Goal: Book appointment/travel/reservation

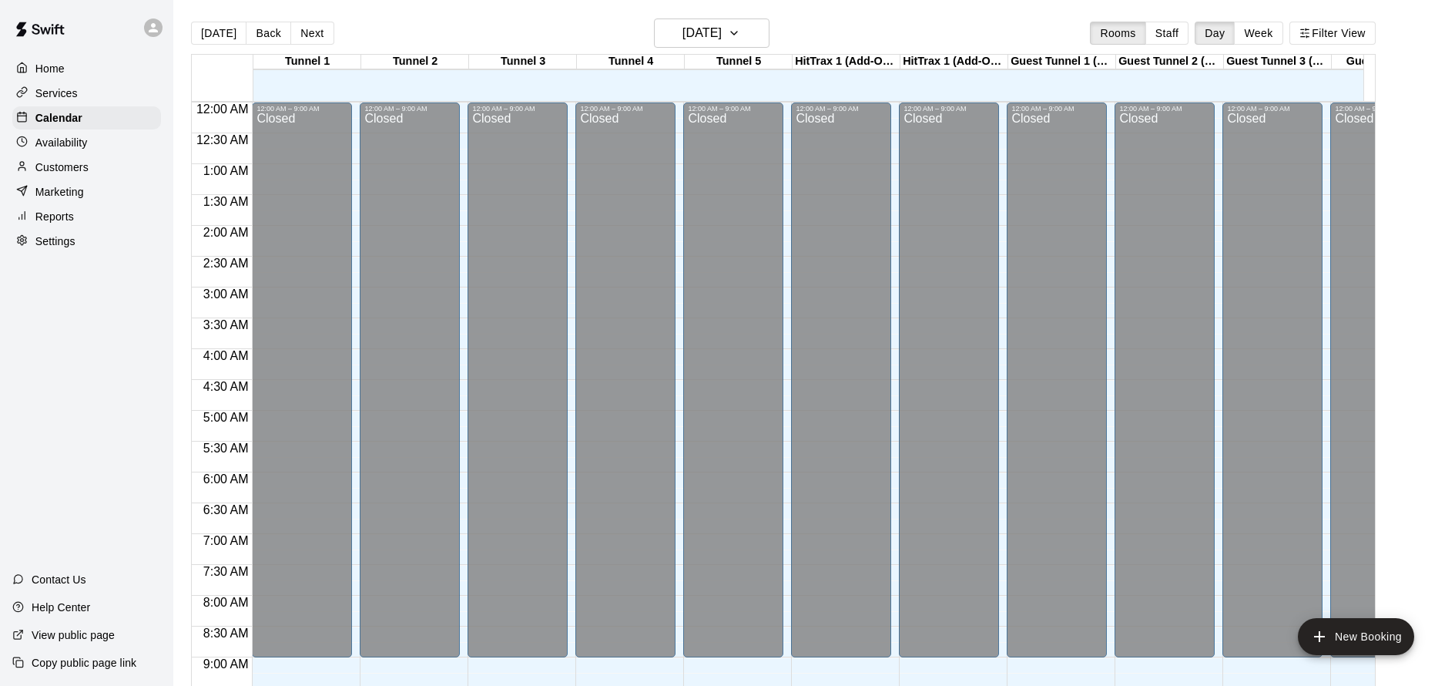
scroll to position [614, 0]
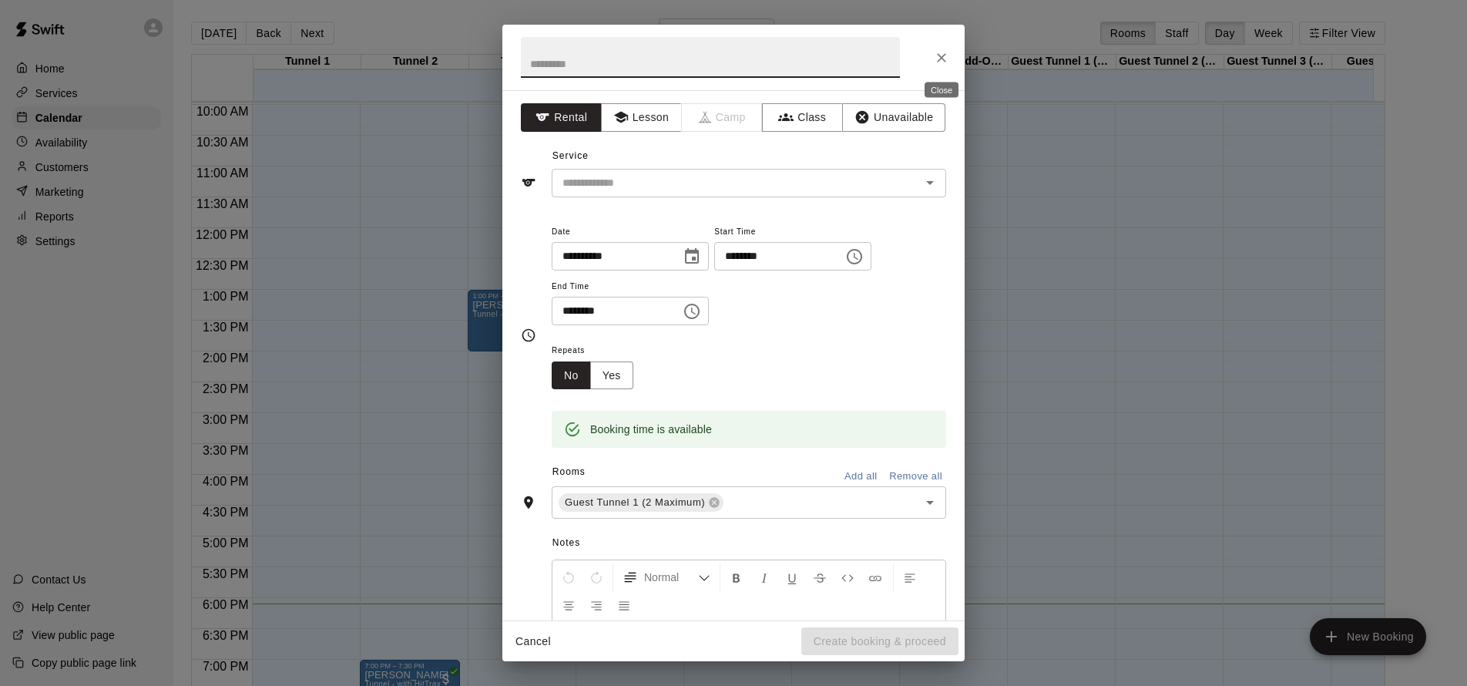
click at [933, 62] on button "Close" at bounding box center [942, 58] width 28 height 28
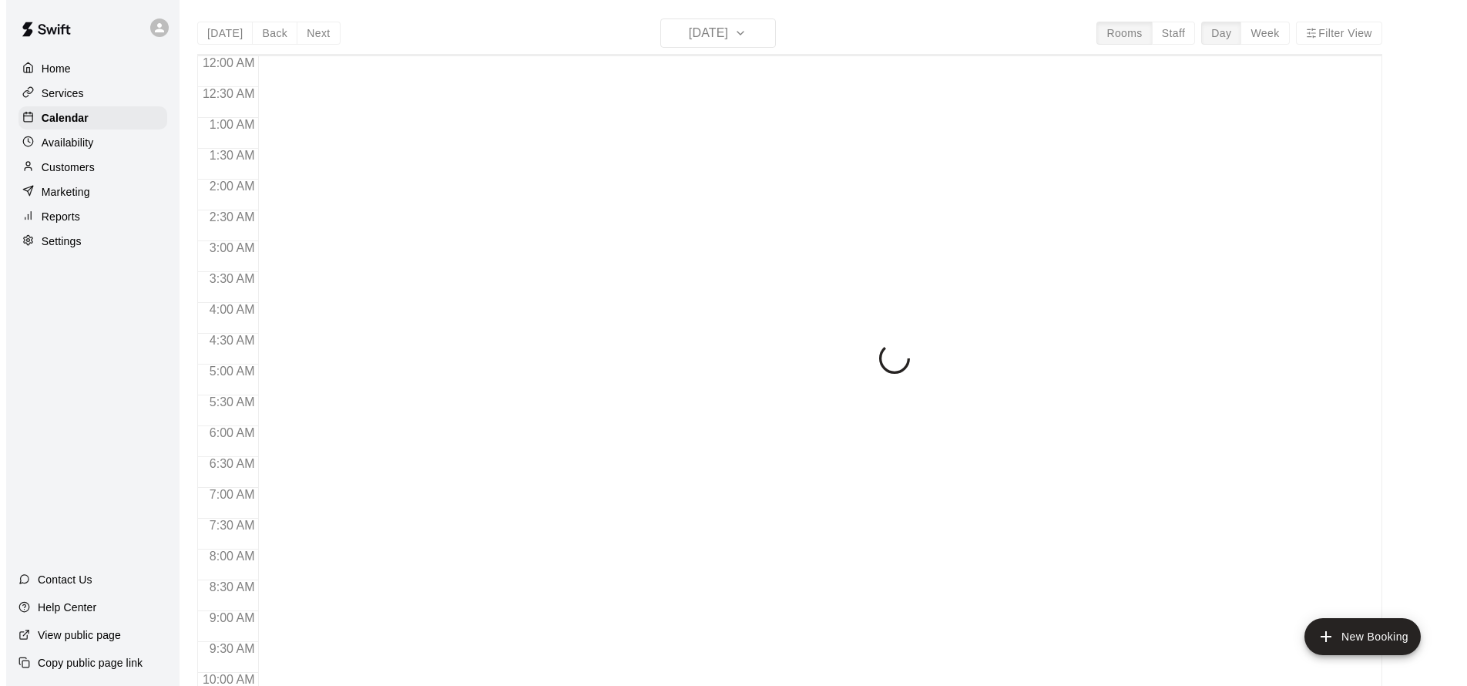
scroll to position [833, 0]
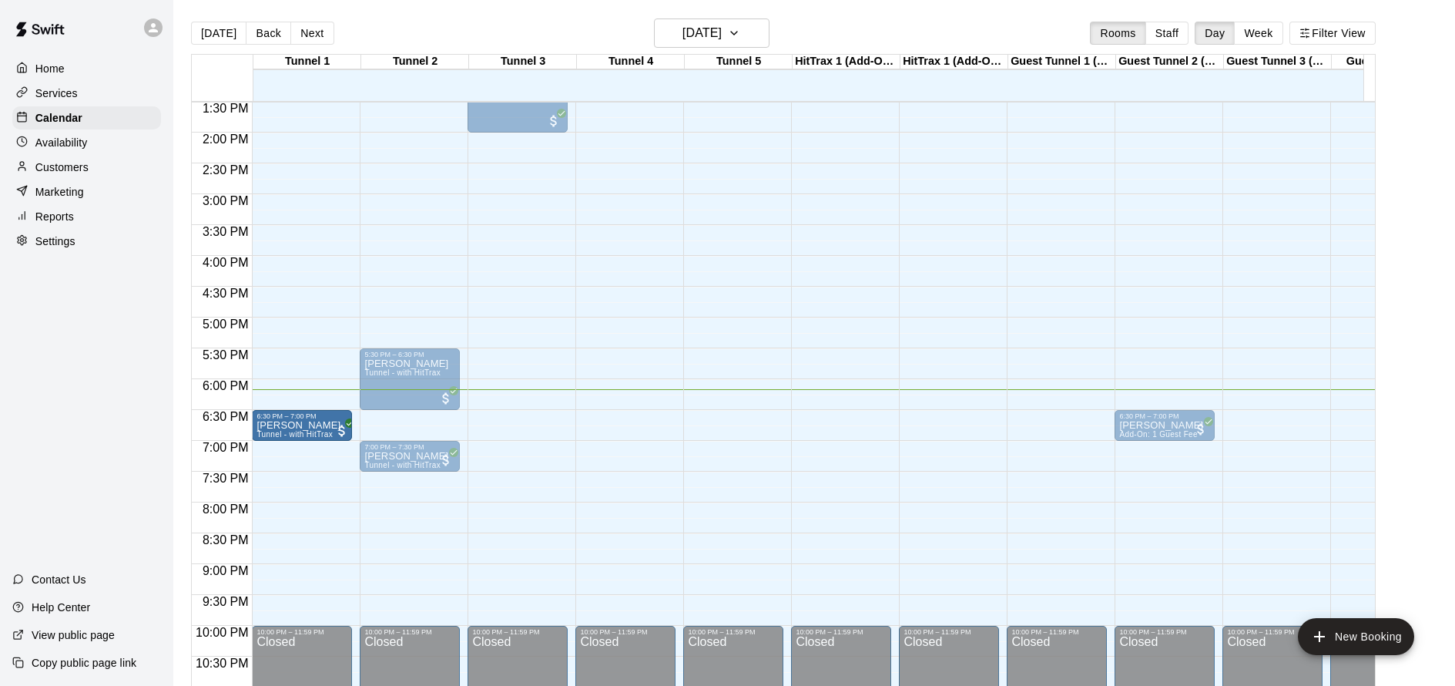
drag, startPoint x: 424, startPoint y: 421, endPoint x: 304, endPoint y: 426, distance: 119.5
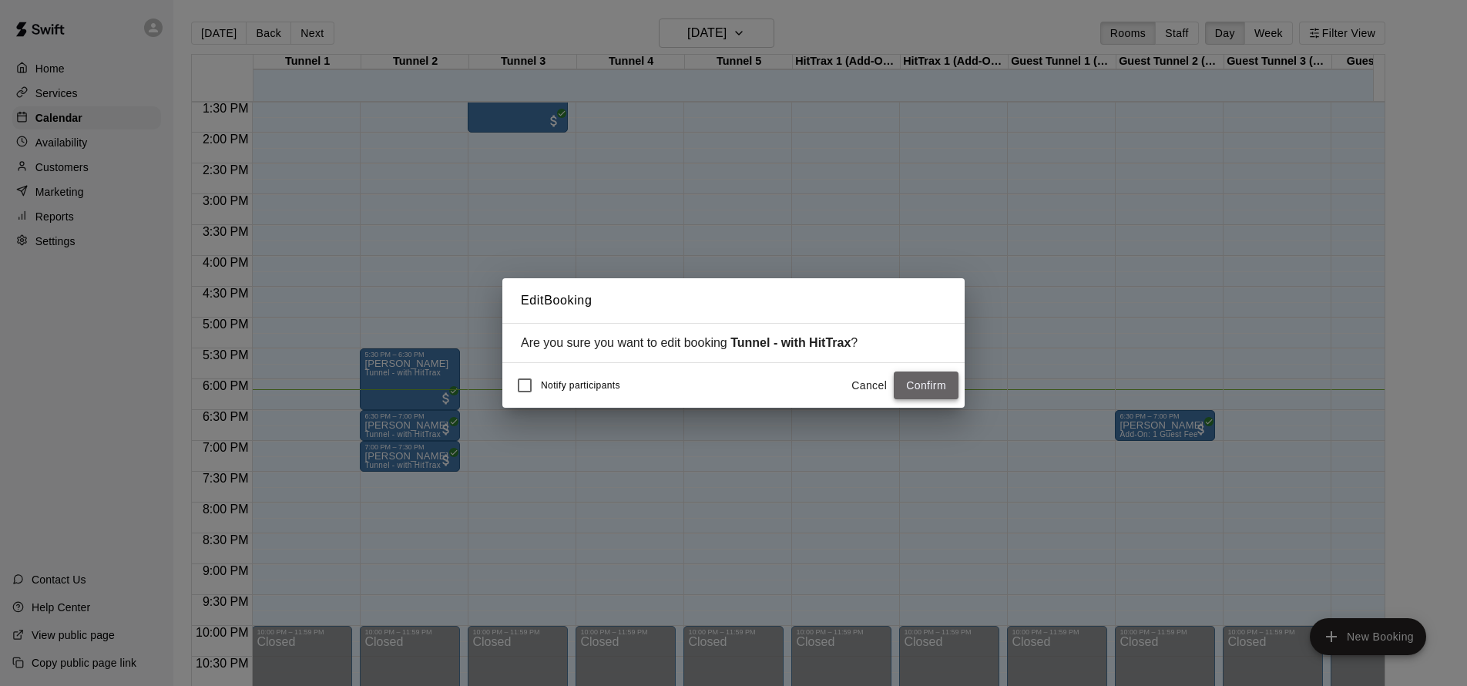
click at [948, 383] on button "Confirm" at bounding box center [926, 385] width 65 height 29
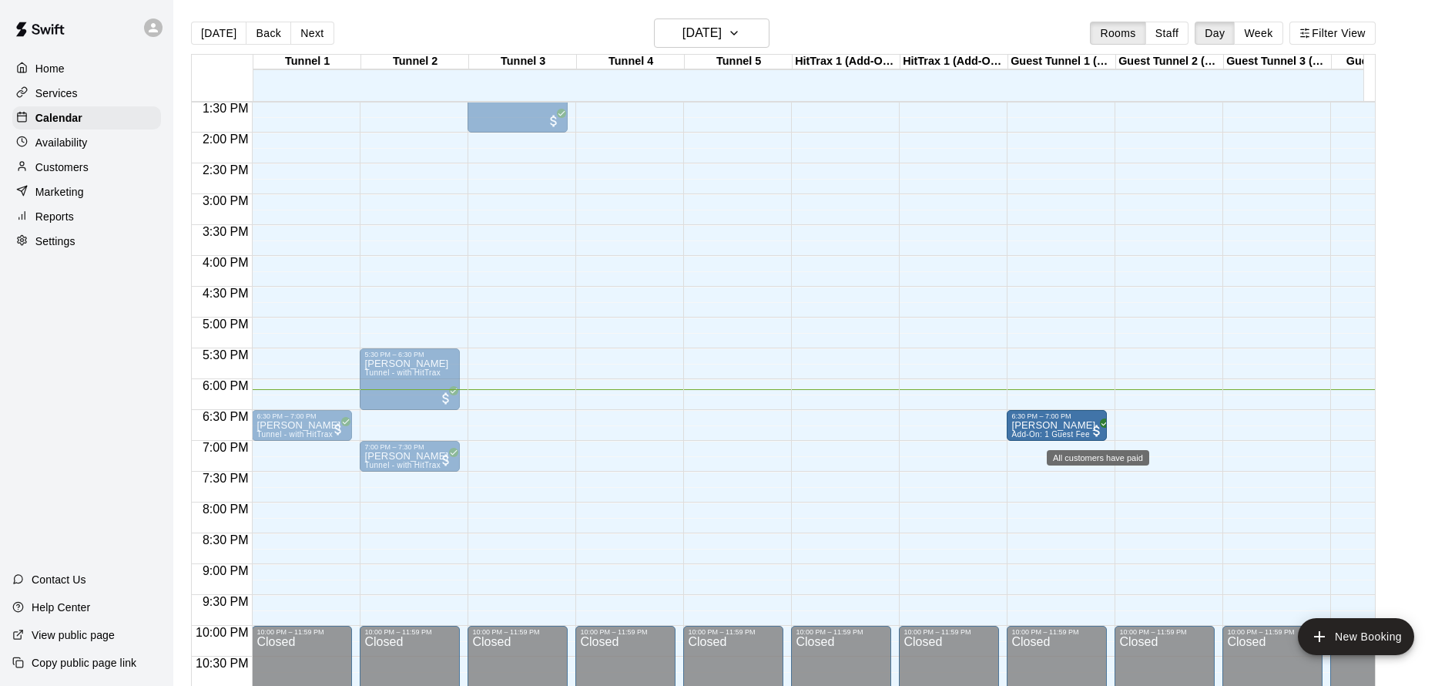
drag, startPoint x: 1178, startPoint y: 424, endPoint x: 1094, endPoint y: 424, distance: 84.0
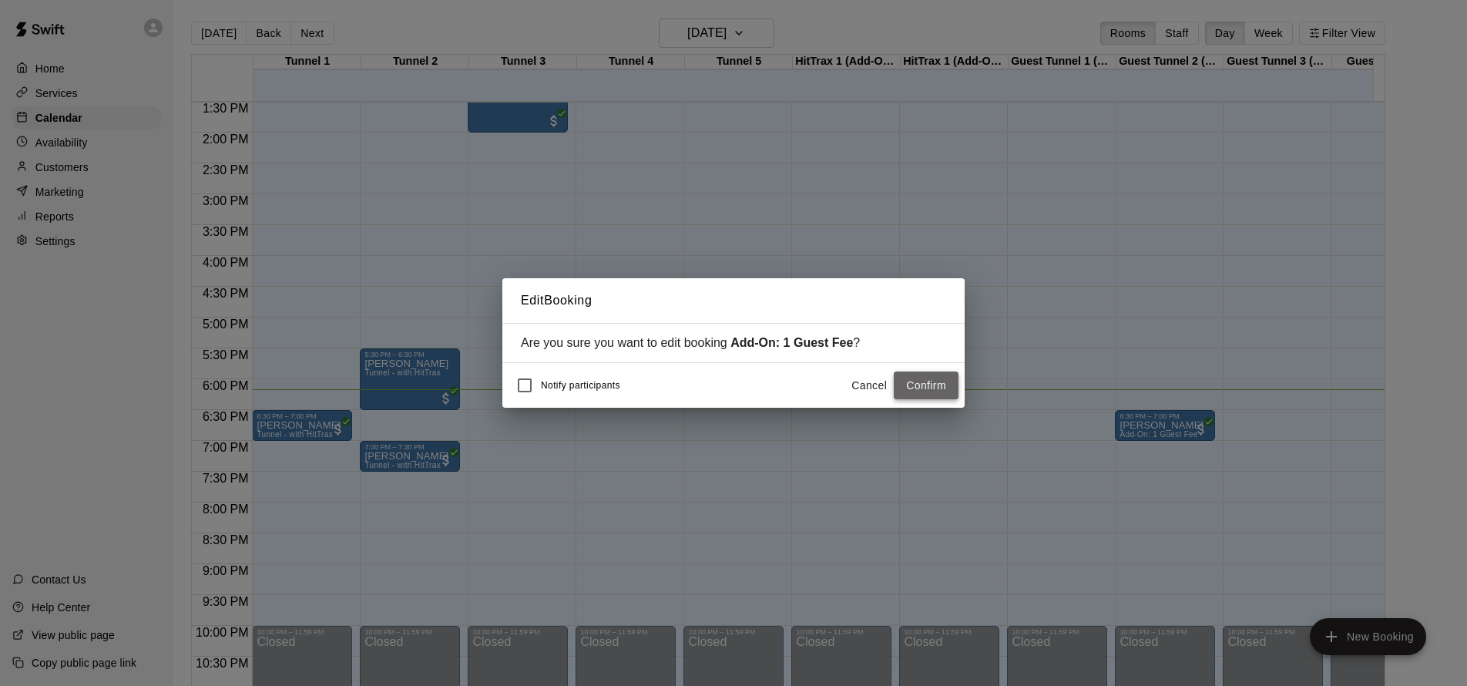
click at [945, 386] on button "Confirm" at bounding box center [926, 385] width 65 height 29
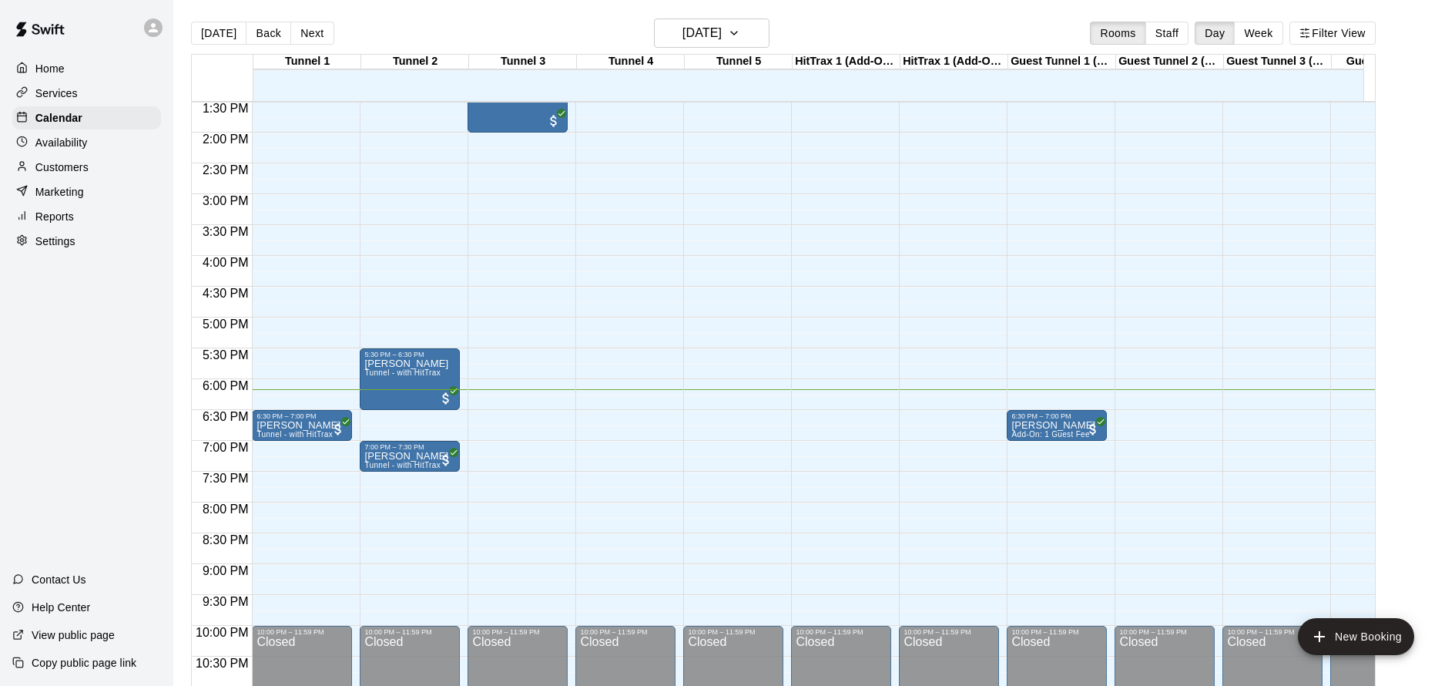
click at [289, 448] on div "12:00 AM – 9:00 AM Closed 6:30 PM – 7:00 PM Jaxon Garcia Tunnel - with HitTrax …" at bounding box center [302, 9] width 100 height 1479
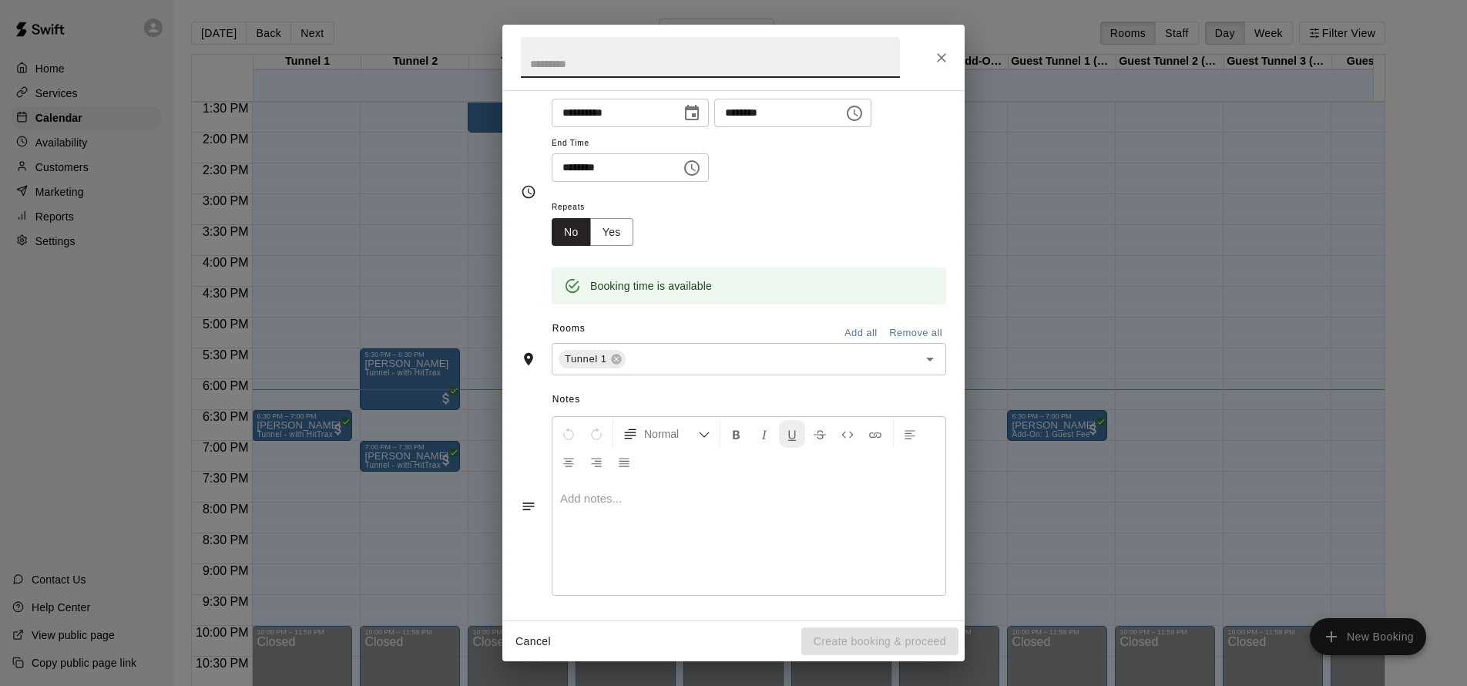
scroll to position [3, 0]
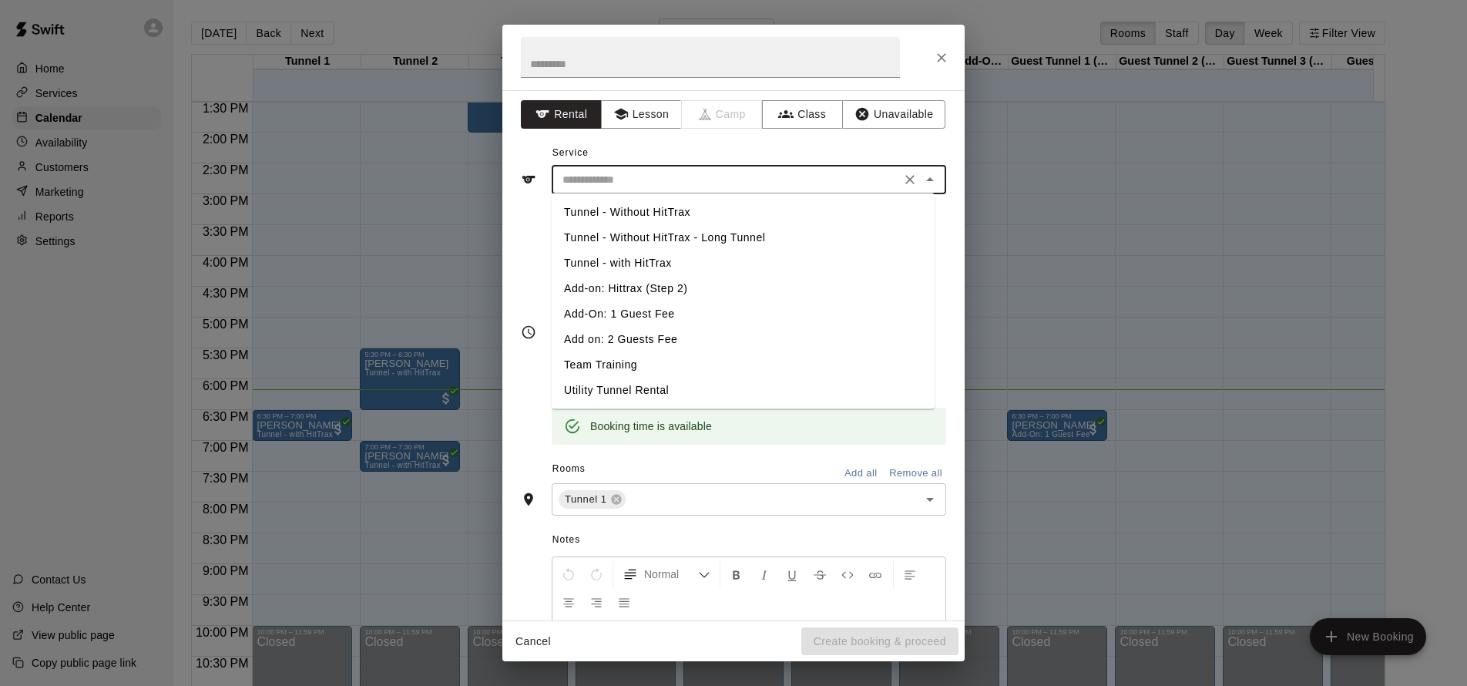
click at [655, 186] on input "text" at bounding box center [726, 179] width 340 height 19
click at [707, 259] on li "Tunnel - with HitTrax" at bounding box center [743, 262] width 383 height 25
type input "**********"
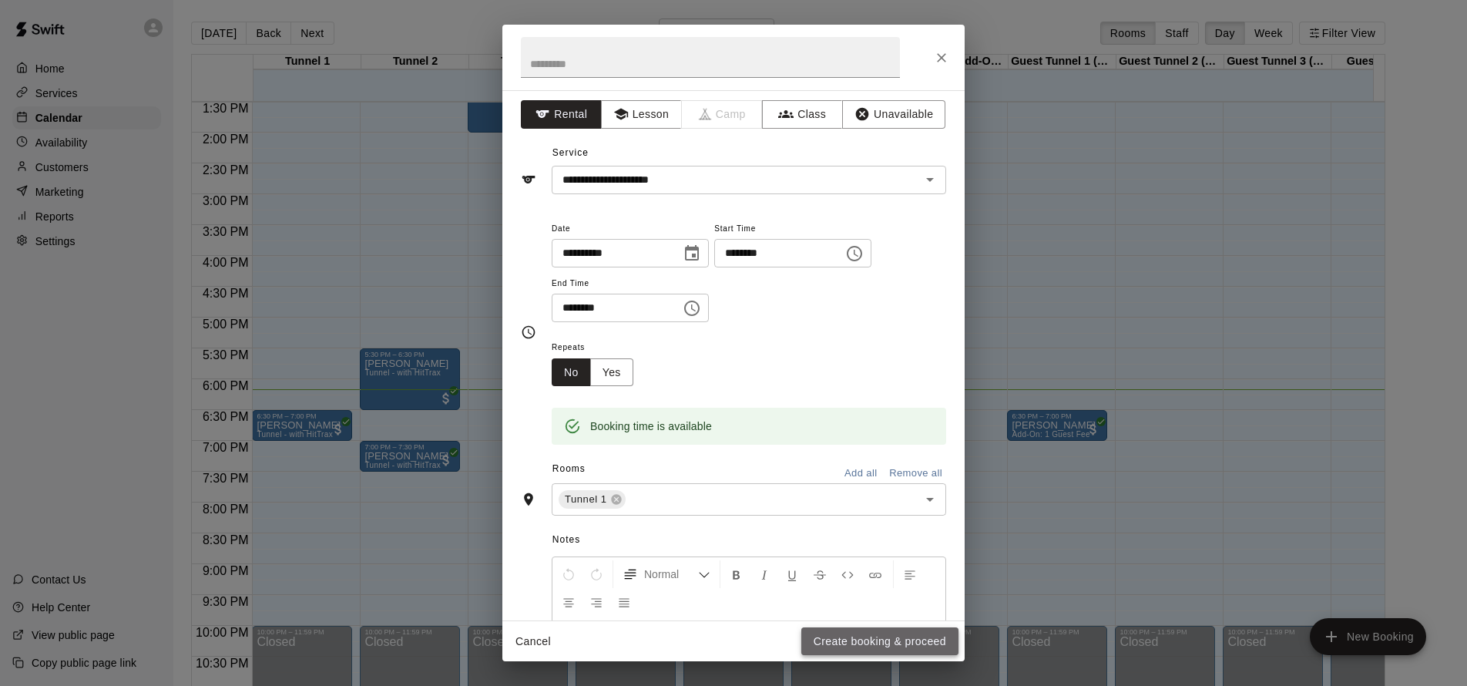
click at [890, 633] on button "Create booking & proceed" at bounding box center [879, 641] width 157 height 29
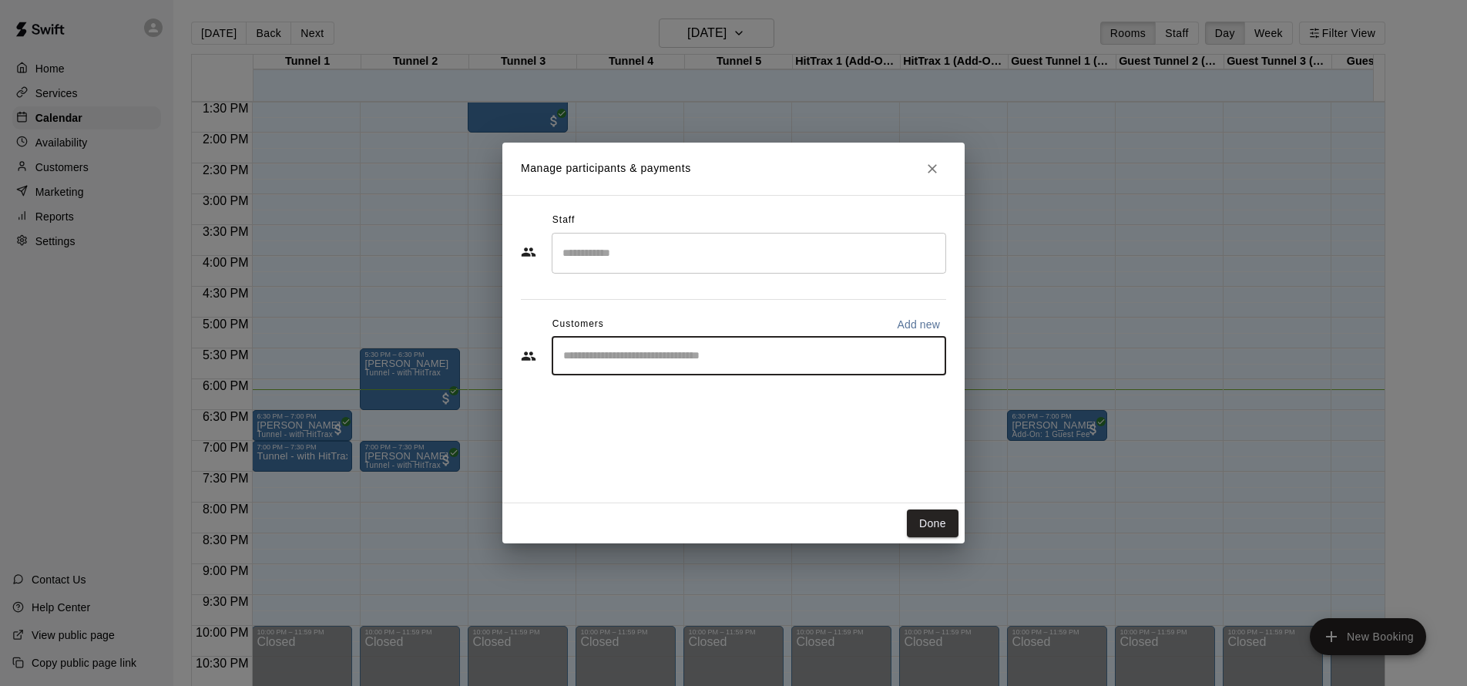
click at [746, 355] on input "Start typing to search customers..." at bounding box center [749, 355] width 381 height 15
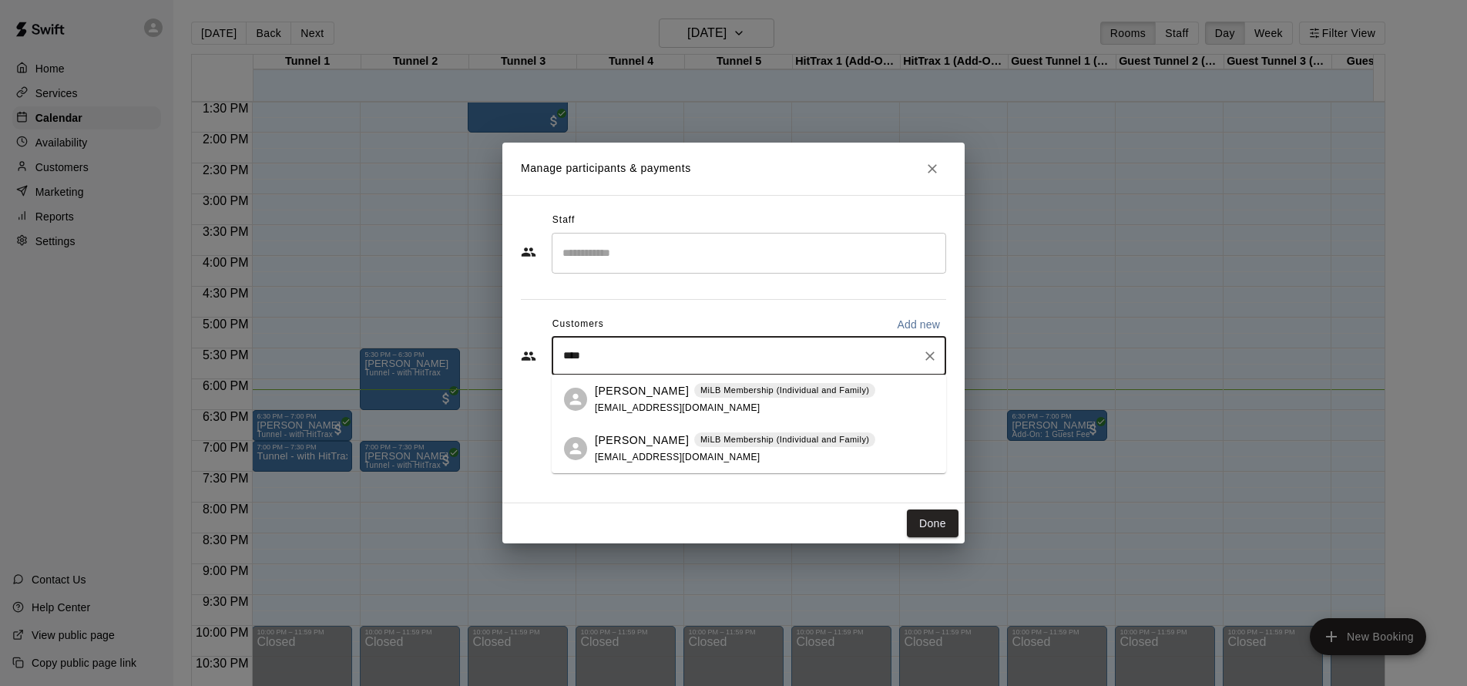
type input "*****"
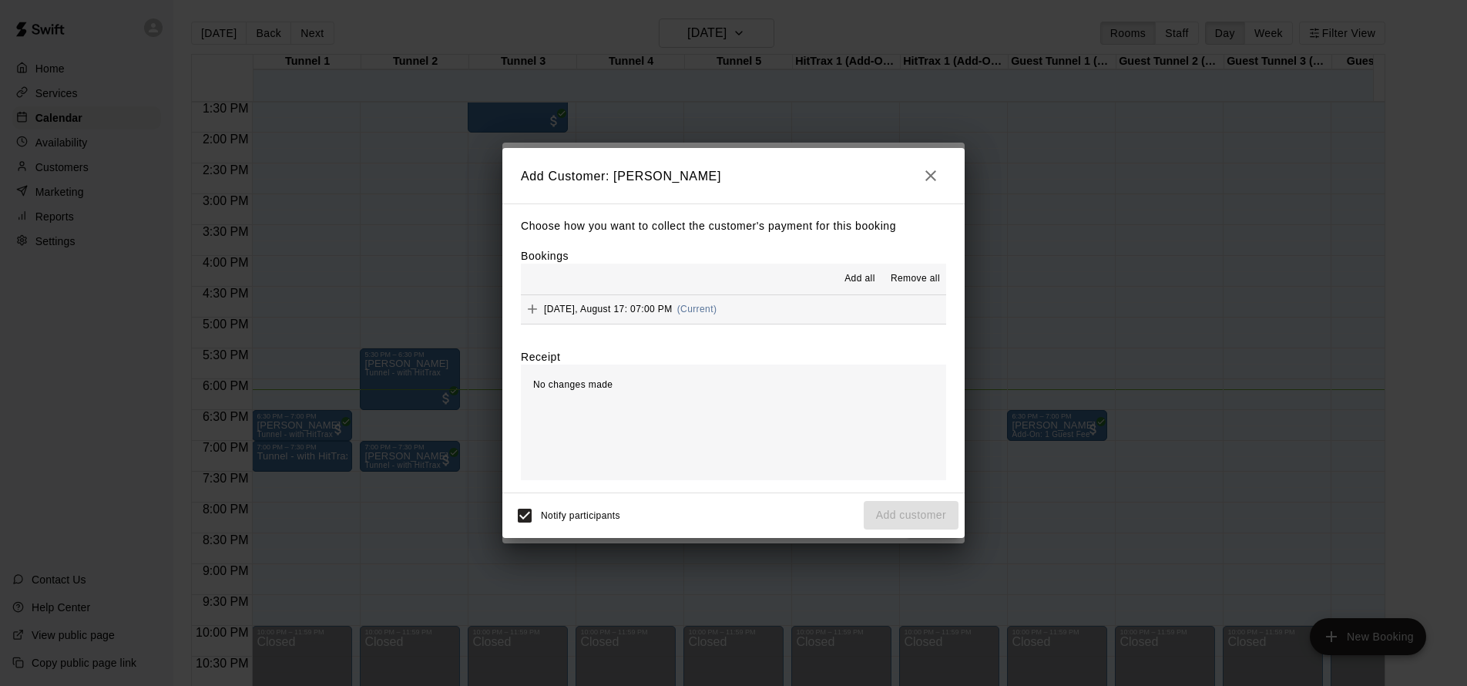
click at [642, 306] on span "Sunday, August 17: 07:00 PM" at bounding box center [608, 309] width 129 height 11
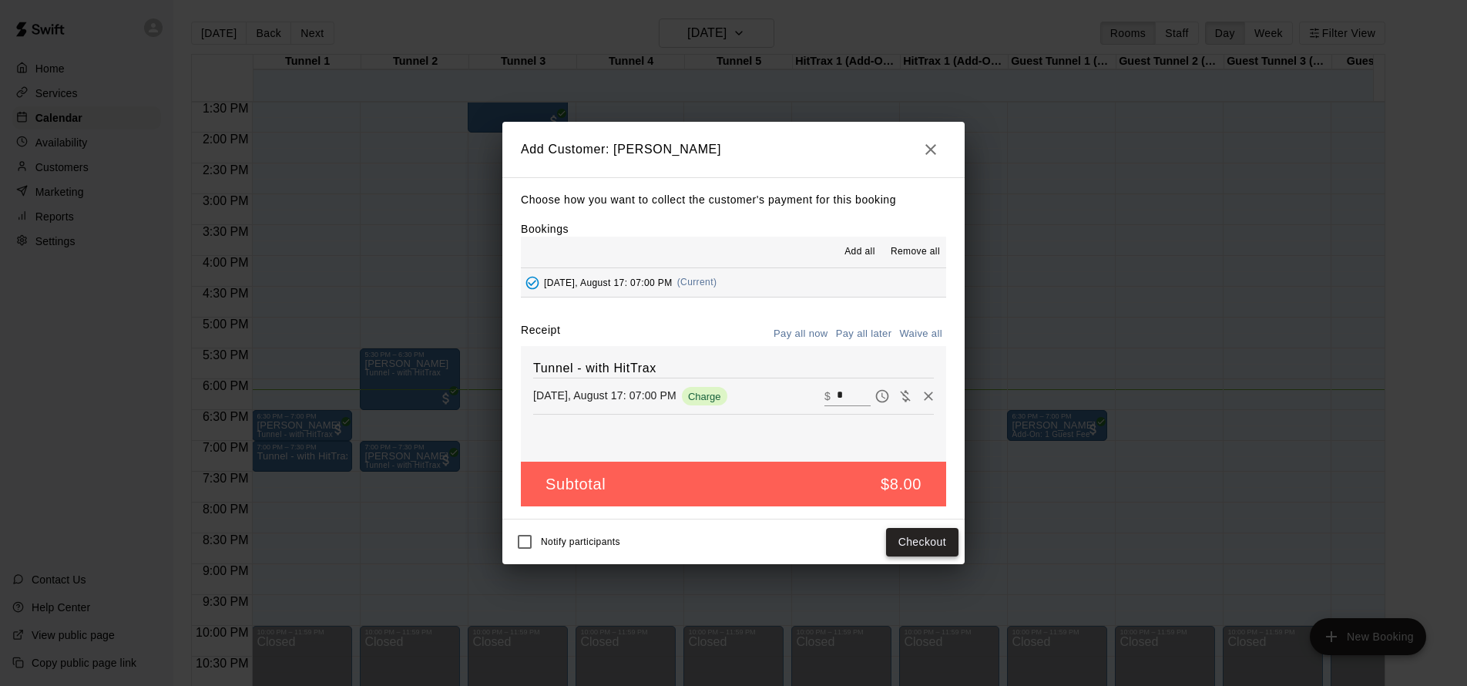
click at [919, 538] on button "Checkout" at bounding box center [922, 542] width 72 height 29
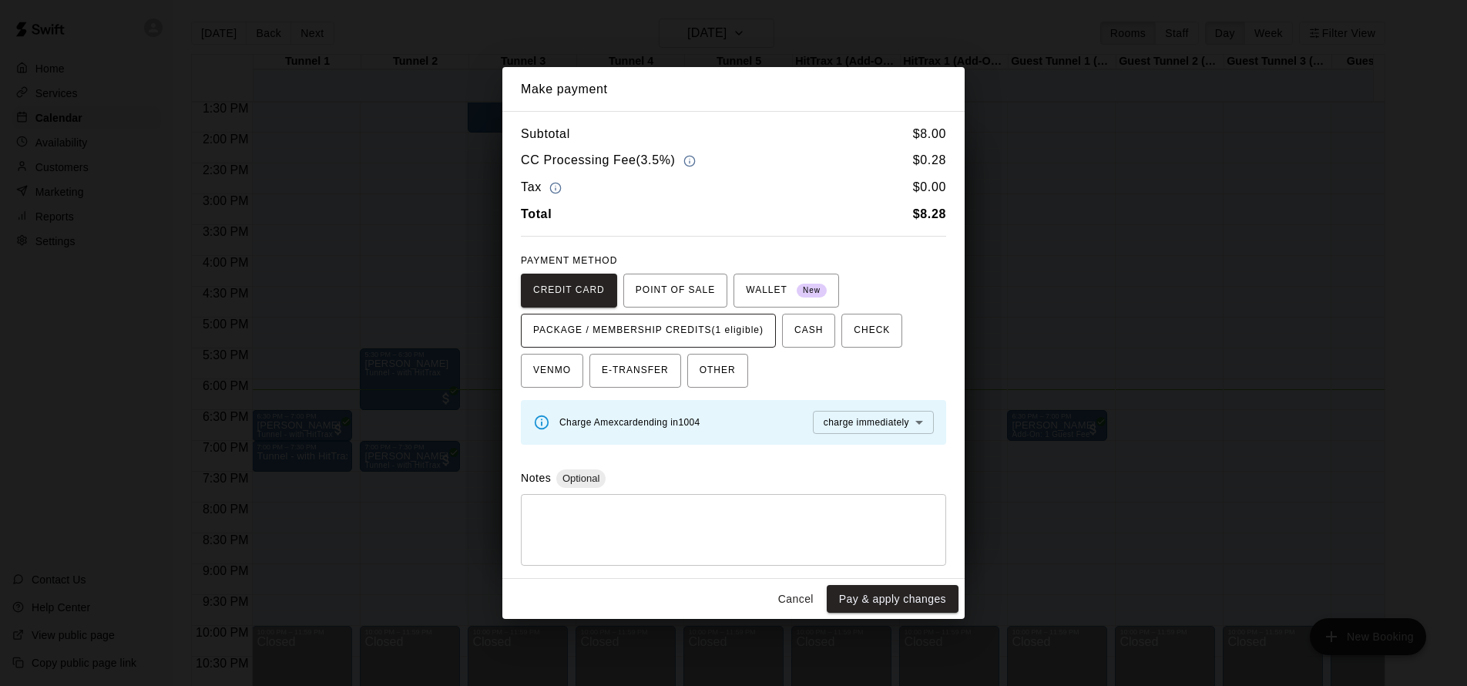
click at [673, 330] on span "PACKAGE / MEMBERSHIP CREDITS (1 eligible)" at bounding box center [648, 330] width 230 height 25
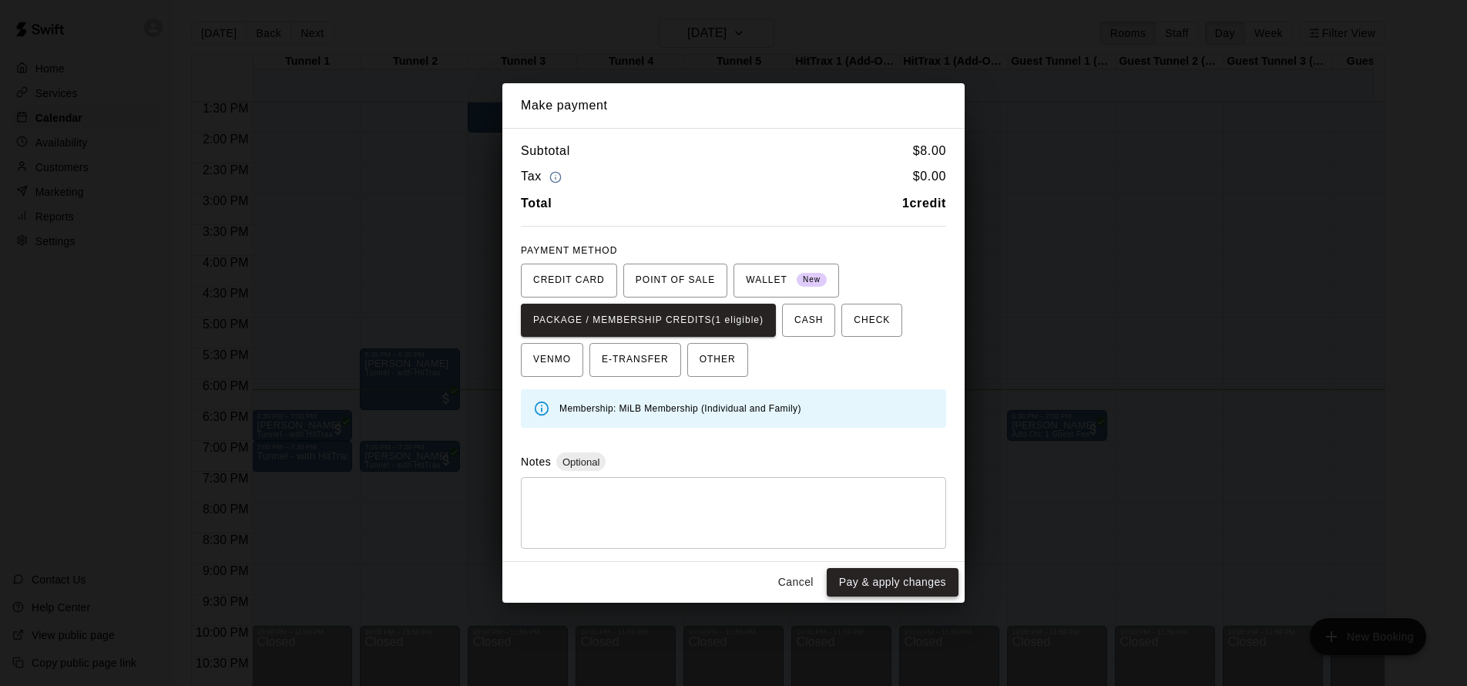
click at [906, 579] on button "Pay & apply changes" at bounding box center [893, 582] width 132 height 29
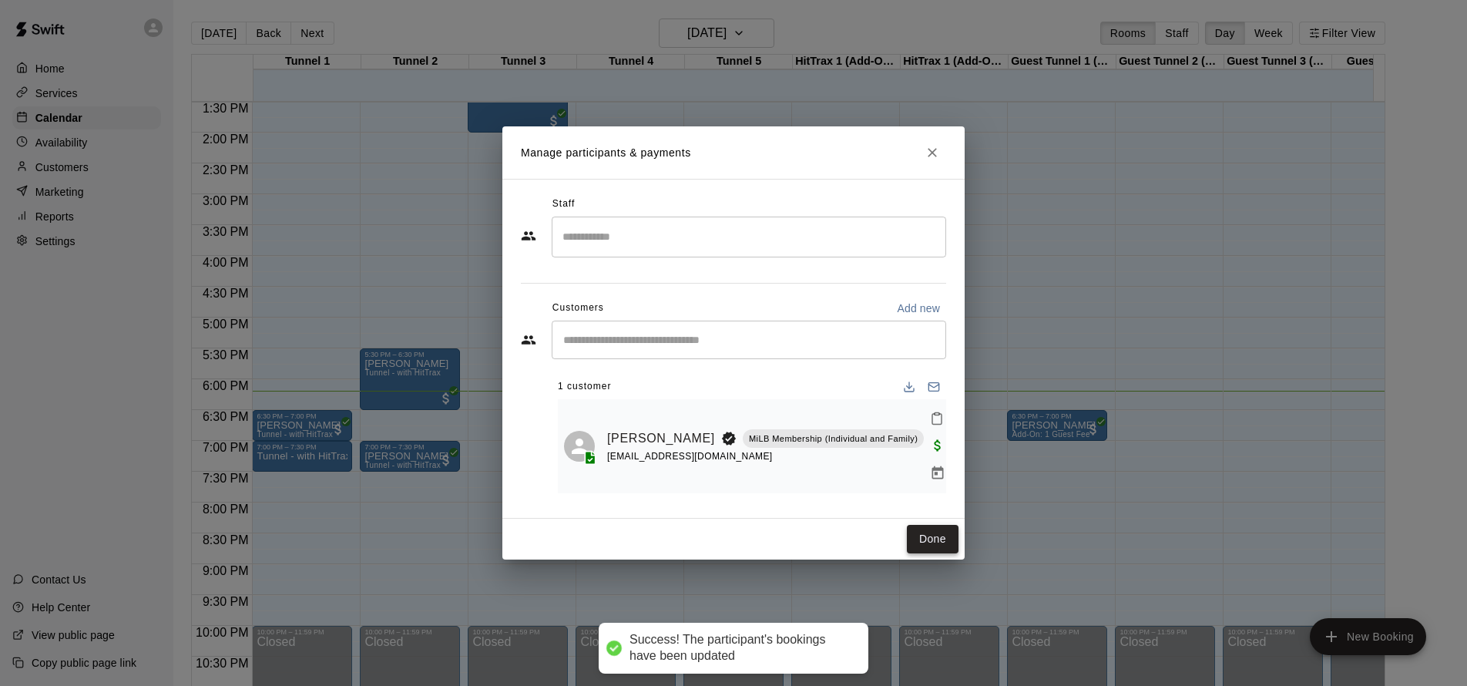
click at [934, 525] on button "Done" at bounding box center [933, 539] width 52 height 29
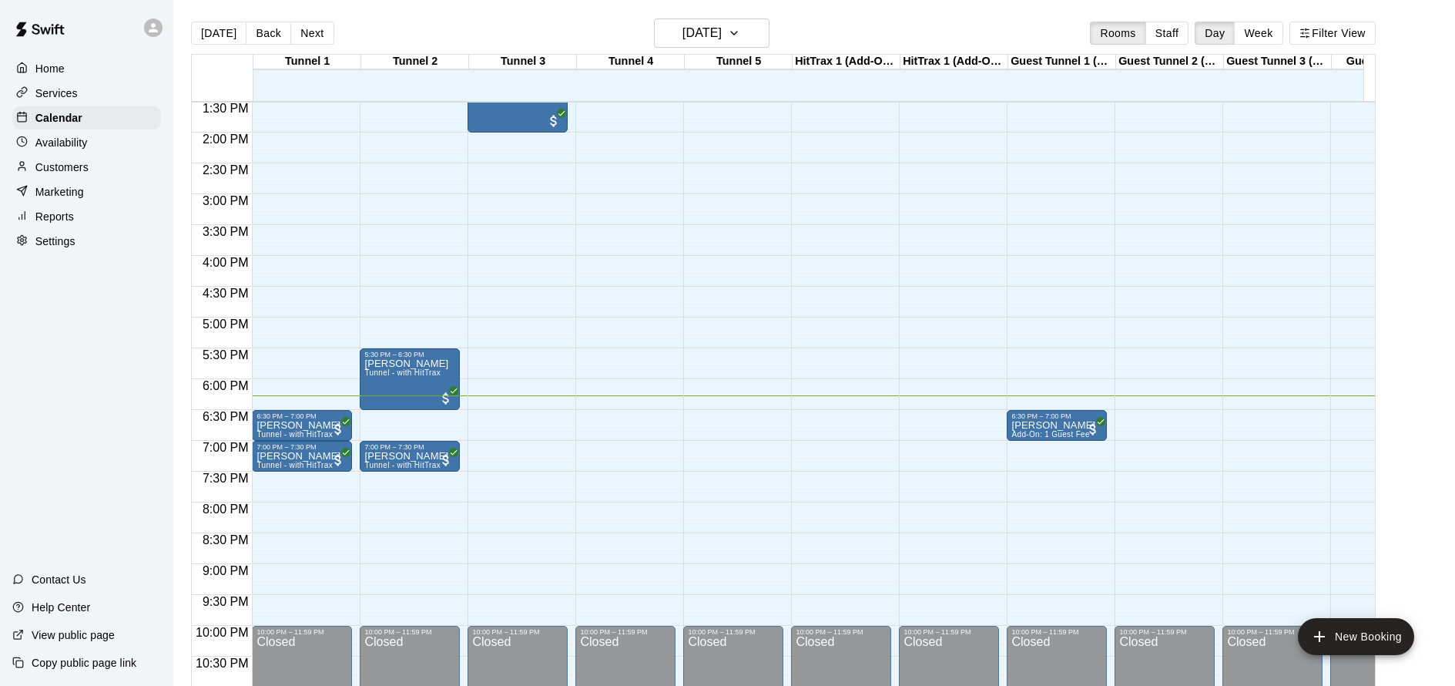
click at [1035, 450] on div "12:00 AM – 9:00 AM Closed 6:30 PM – 7:00 PM Jaxon Garcia Add-On: 1 Guest Fee 10…" at bounding box center [1057, 9] width 100 height 1479
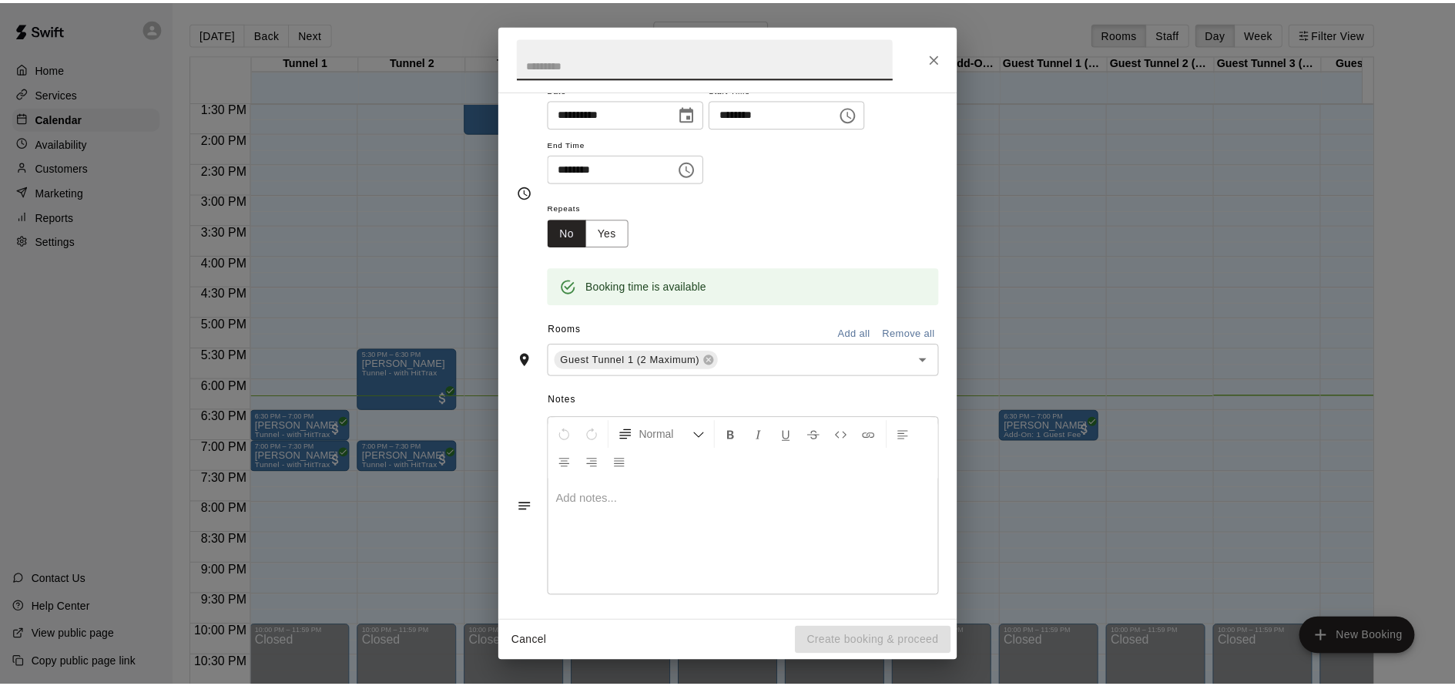
scroll to position [0, 0]
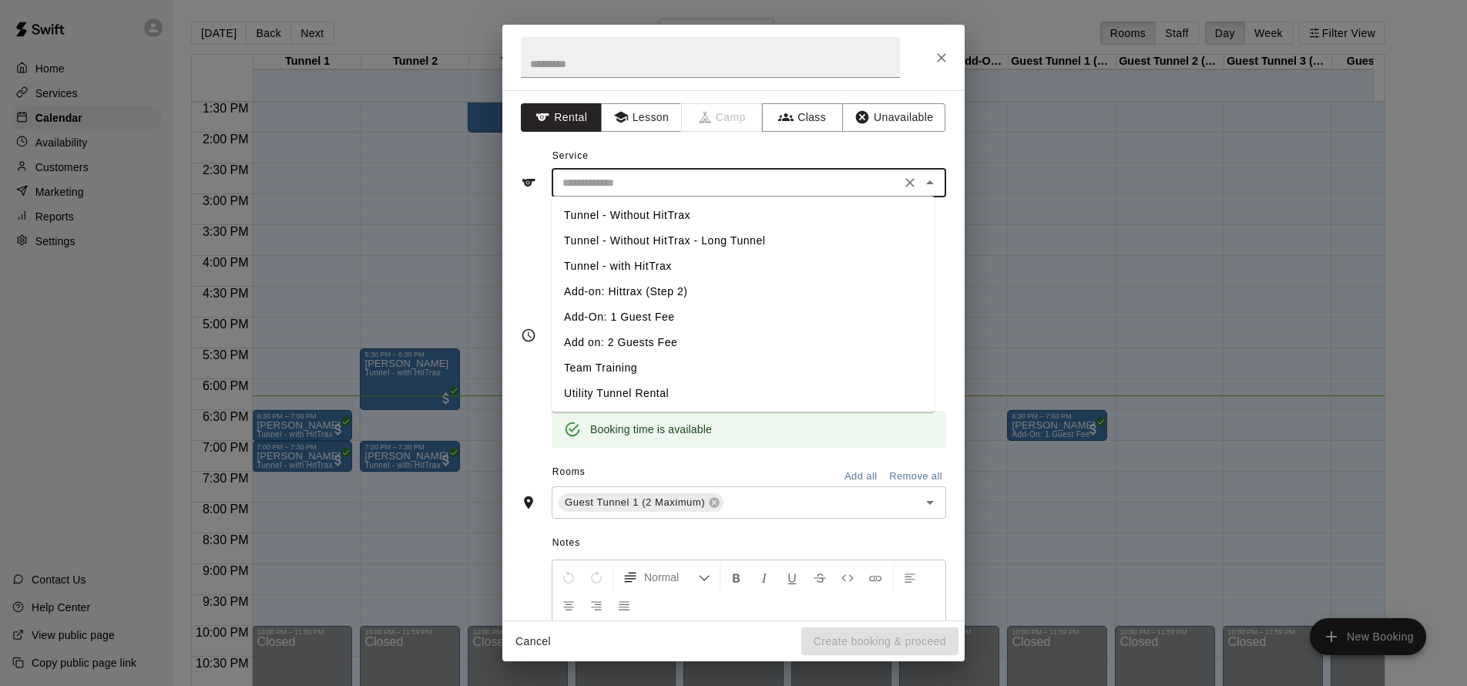
click at [737, 183] on input "text" at bounding box center [726, 182] width 340 height 19
click at [706, 345] on li "Add on: 2 Guests Fee" at bounding box center [743, 342] width 383 height 25
type input "**********"
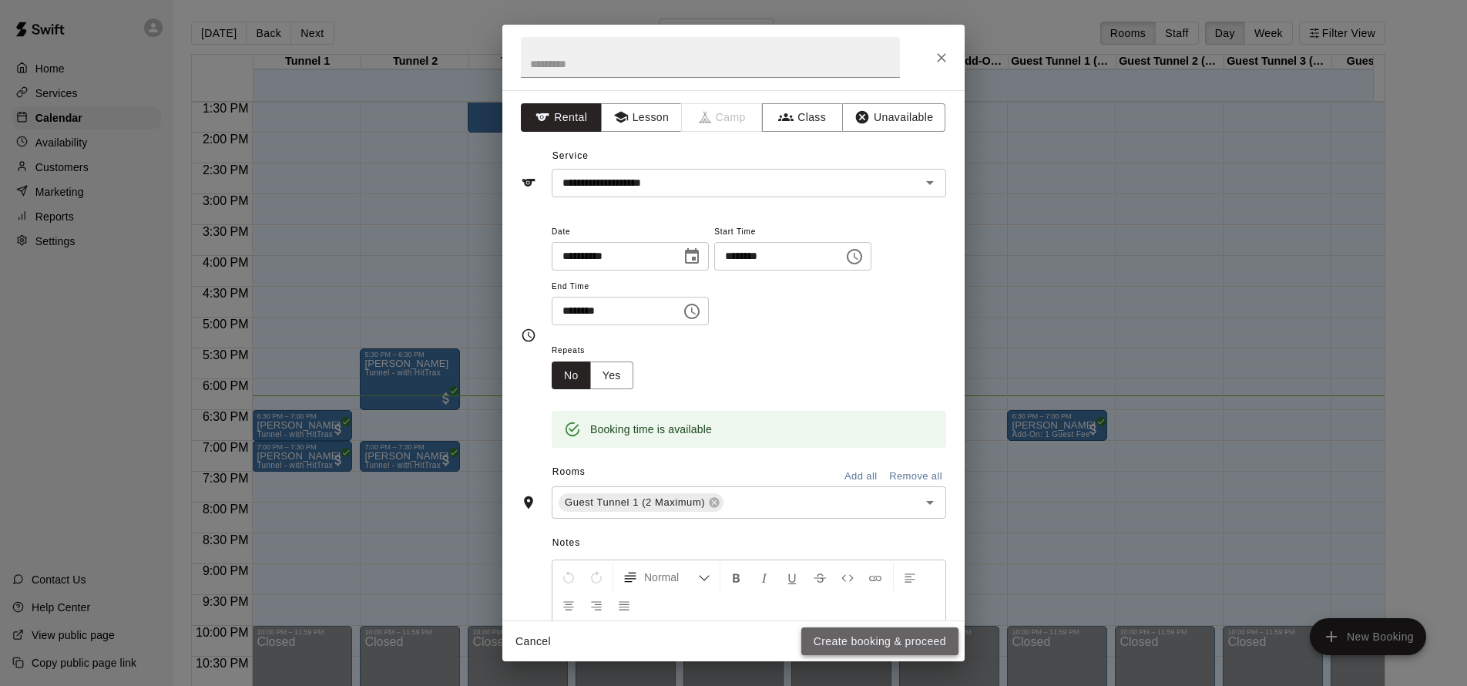
click at [903, 649] on button "Create booking & proceed" at bounding box center [879, 641] width 157 height 29
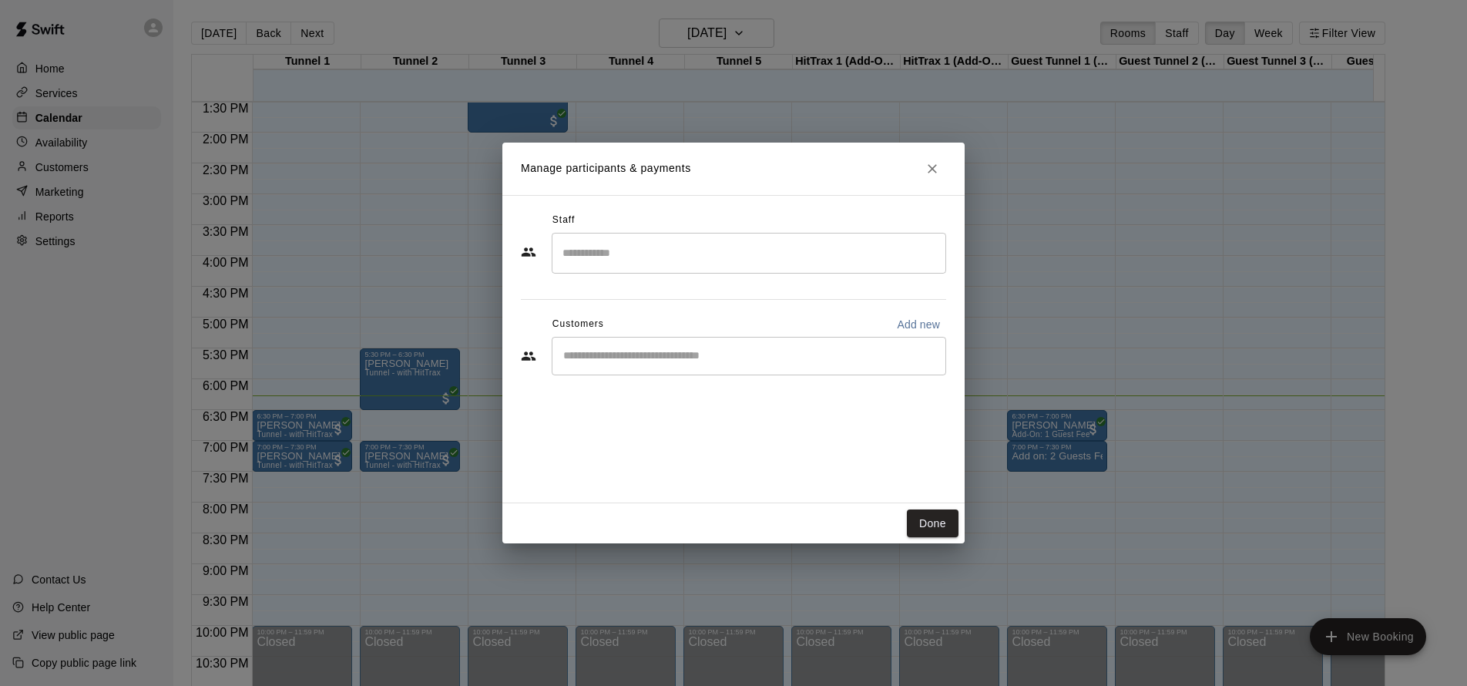
click at [621, 348] on input "Start typing to search customers..." at bounding box center [749, 355] width 381 height 15
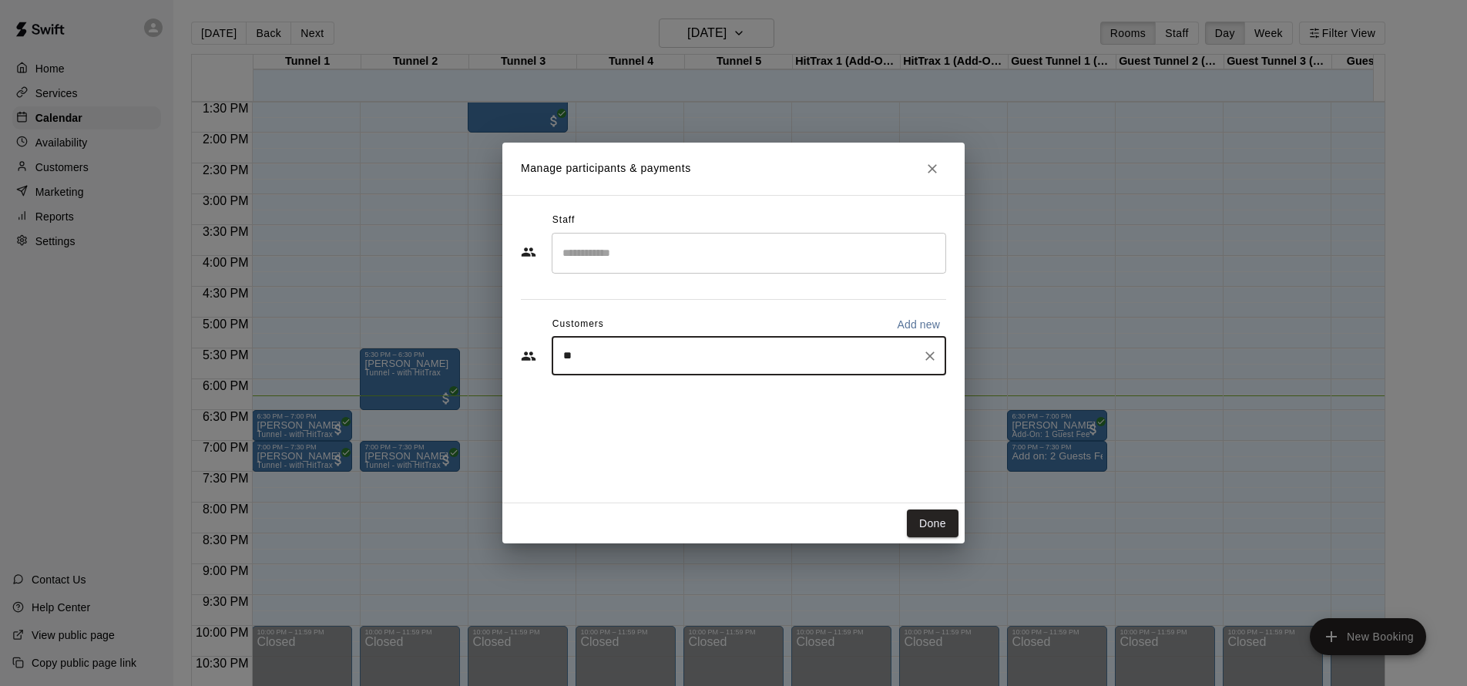
type input "***"
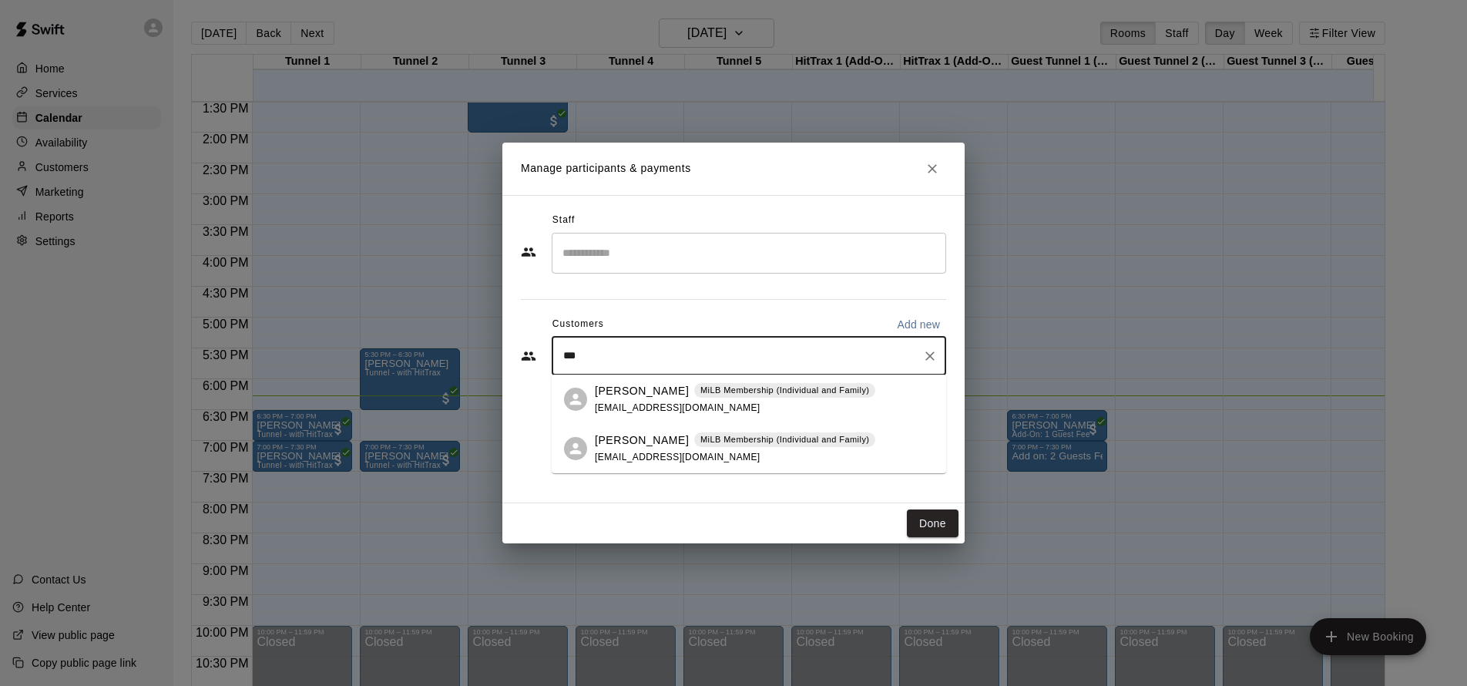
click at [639, 400] on div "Jaxon Garcia MiLB Membership (Individual and Family) gotbou79@icloud.com" at bounding box center [735, 399] width 280 height 33
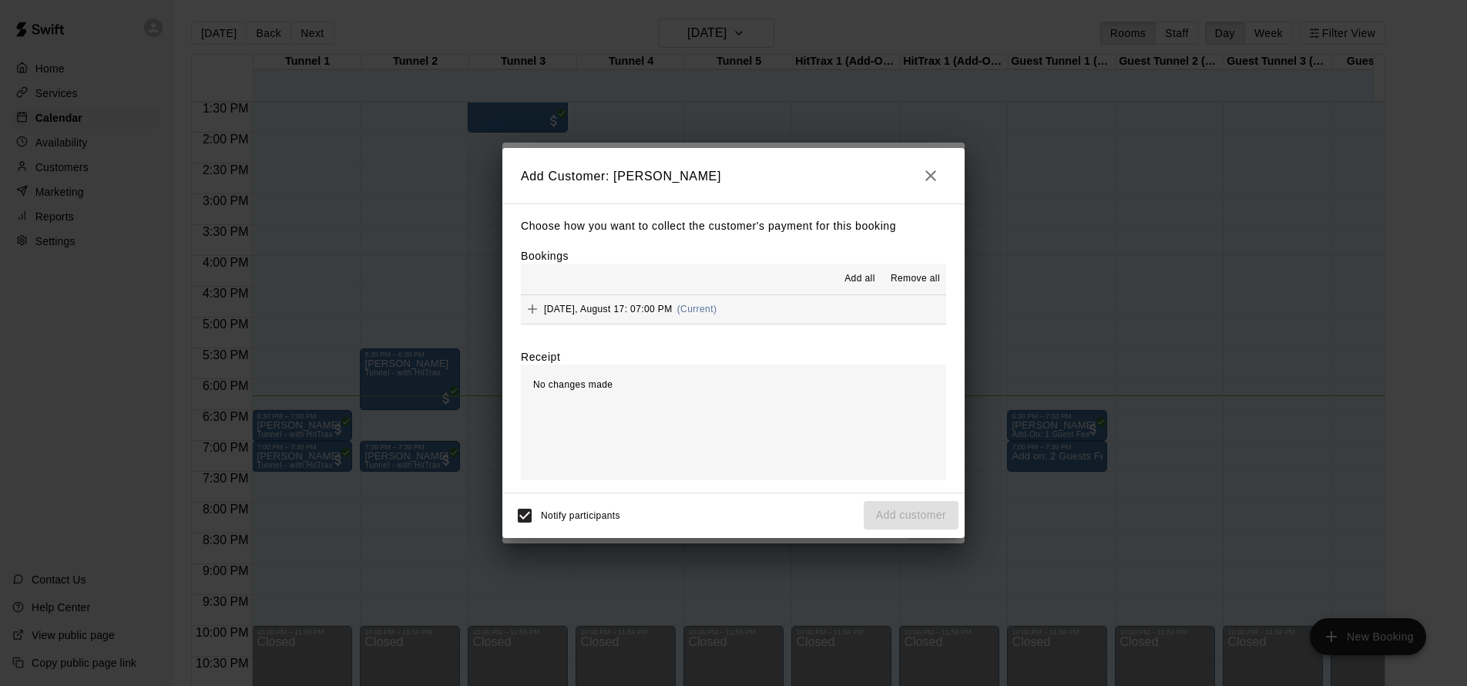
click at [694, 314] on div "Sunday, August 17: 07:00 PM (Current)" at bounding box center [619, 308] width 196 height 23
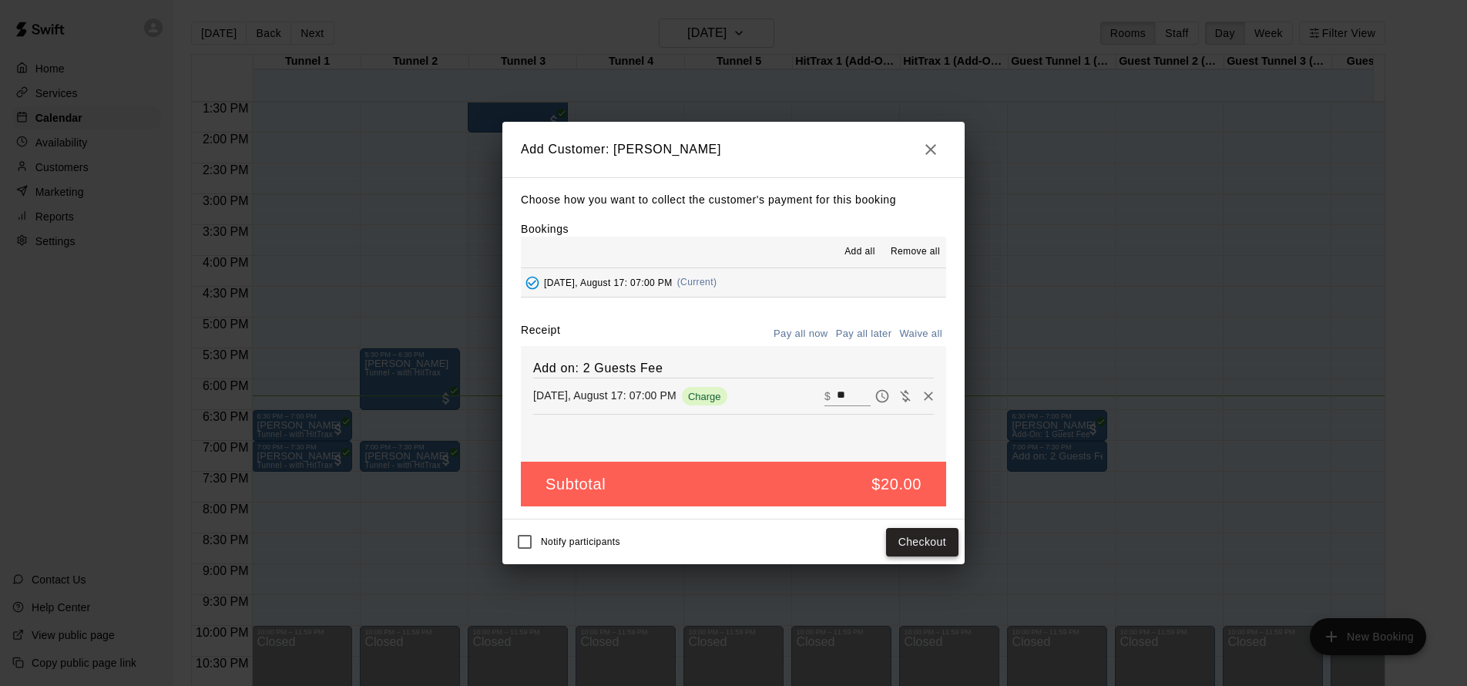
click at [915, 542] on button "Checkout" at bounding box center [922, 542] width 72 height 29
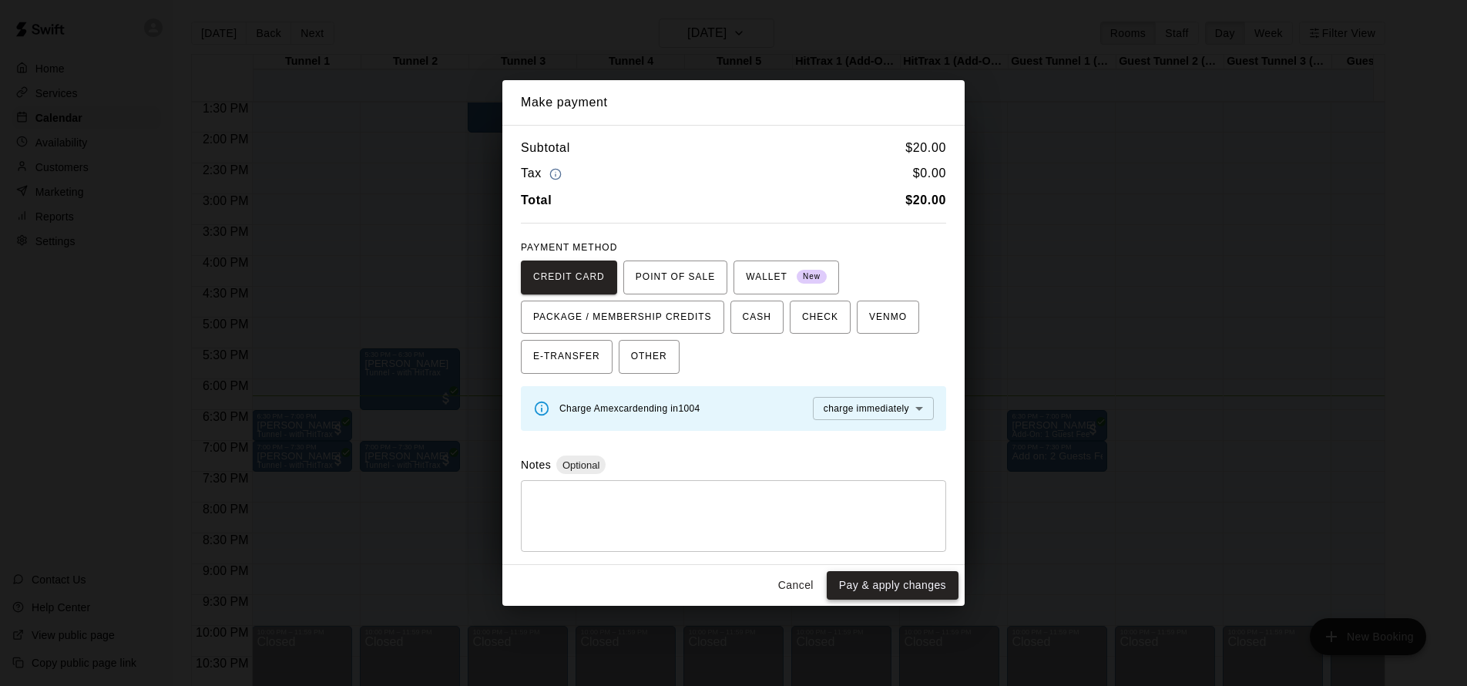
click at [896, 588] on button "Pay & apply changes" at bounding box center [893, 585] width 132 height 29
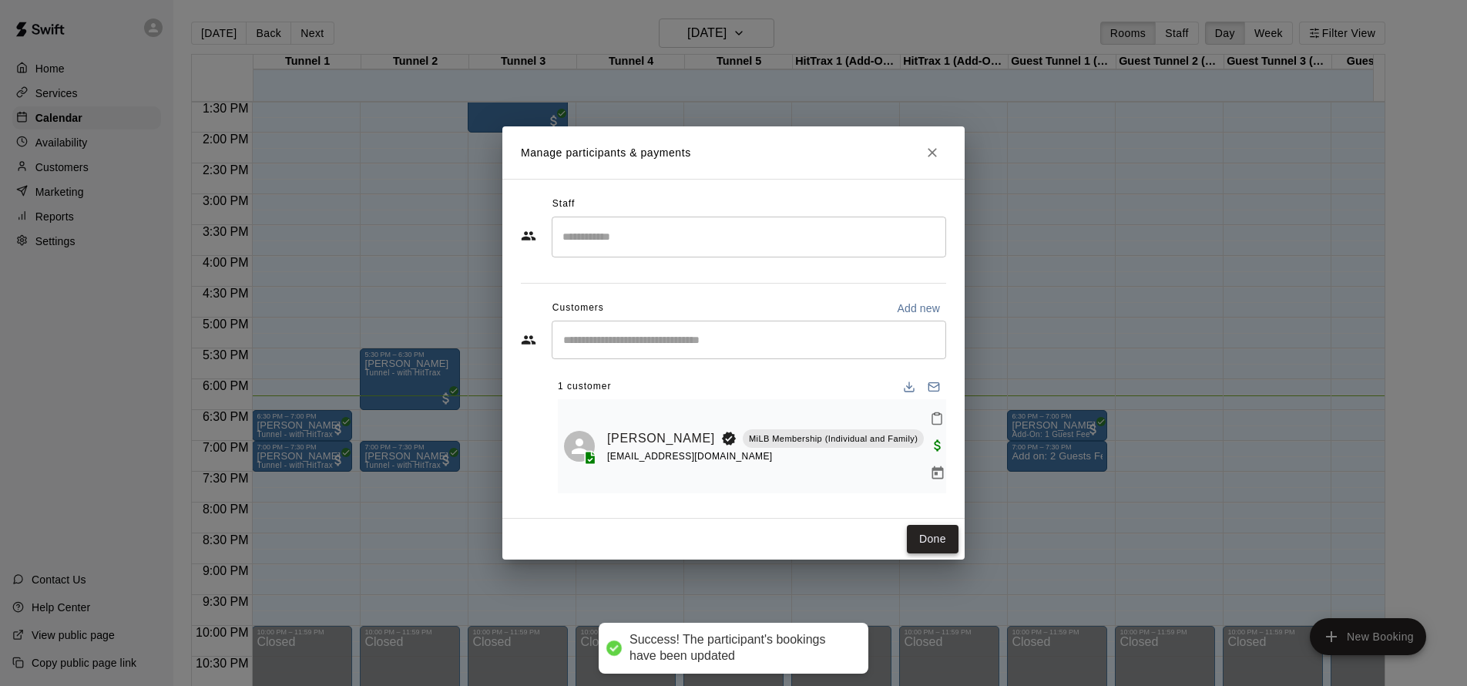
click at [938, 525] on button "Done" at bounding box center [933, 539] width 52 height 29
